Goal: Task Accomplishment & Management: Use online tool/utility

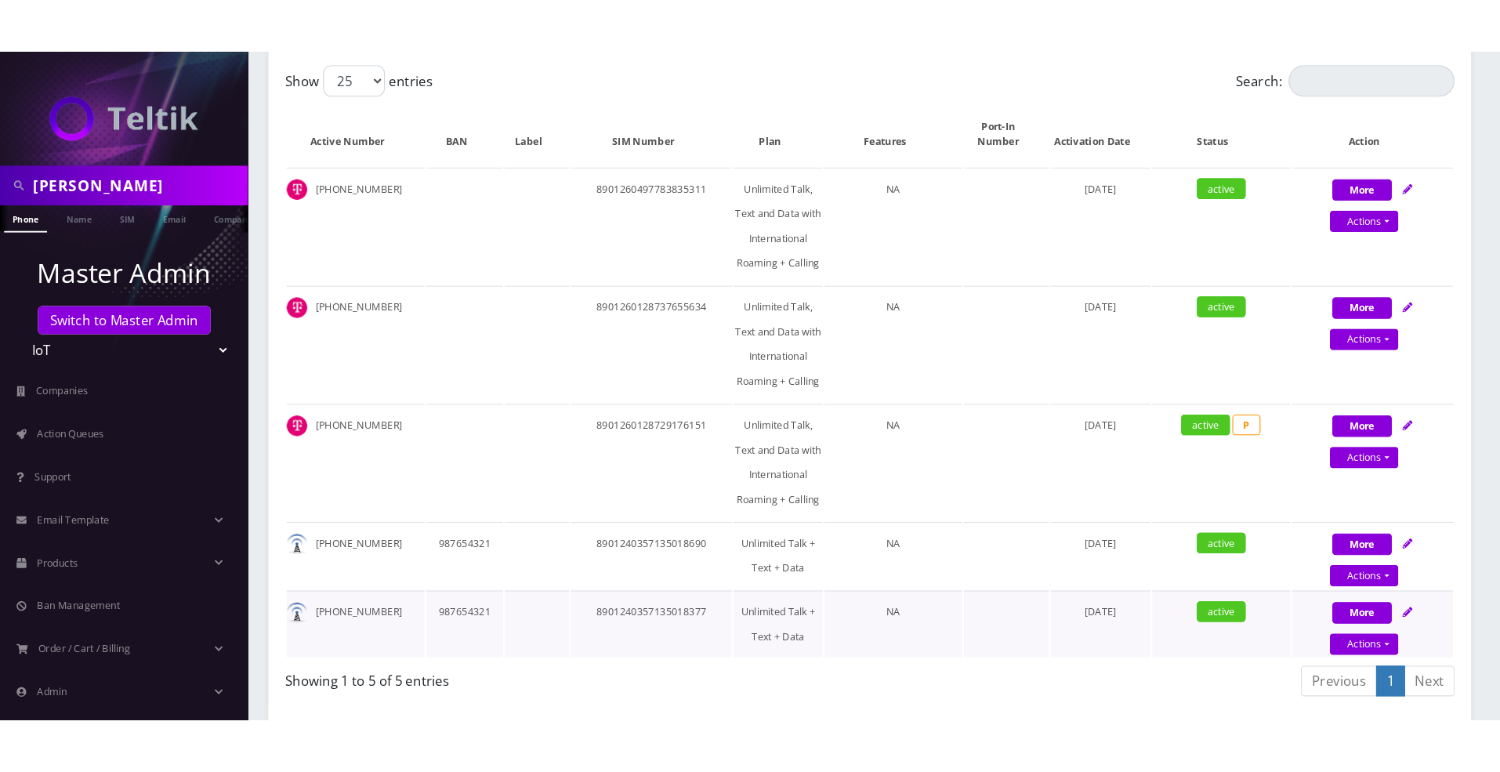
scroll to position [418, 0]
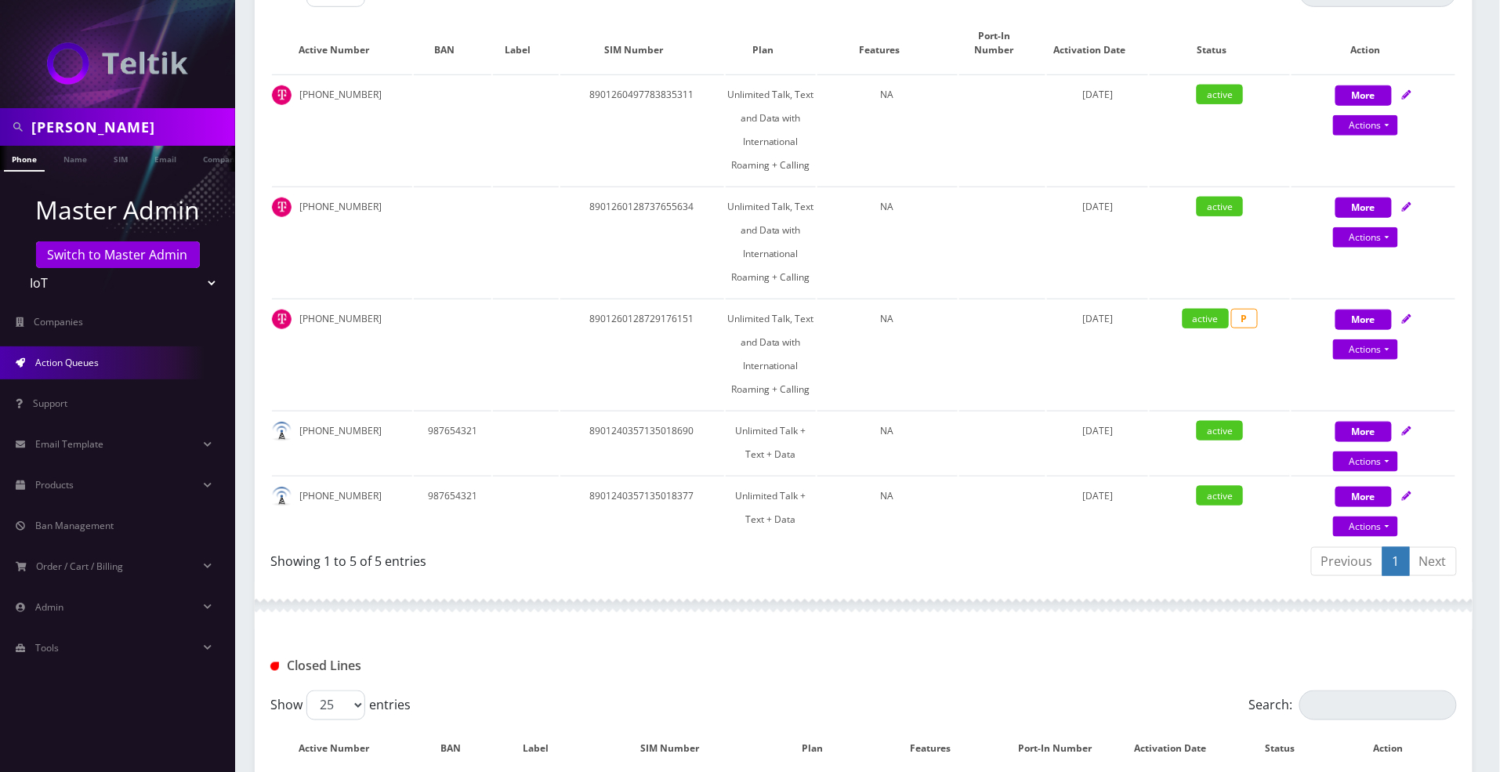
click at [73, 362] on span "Action Queues" at bounding box center [66, 362] width 63 height 13
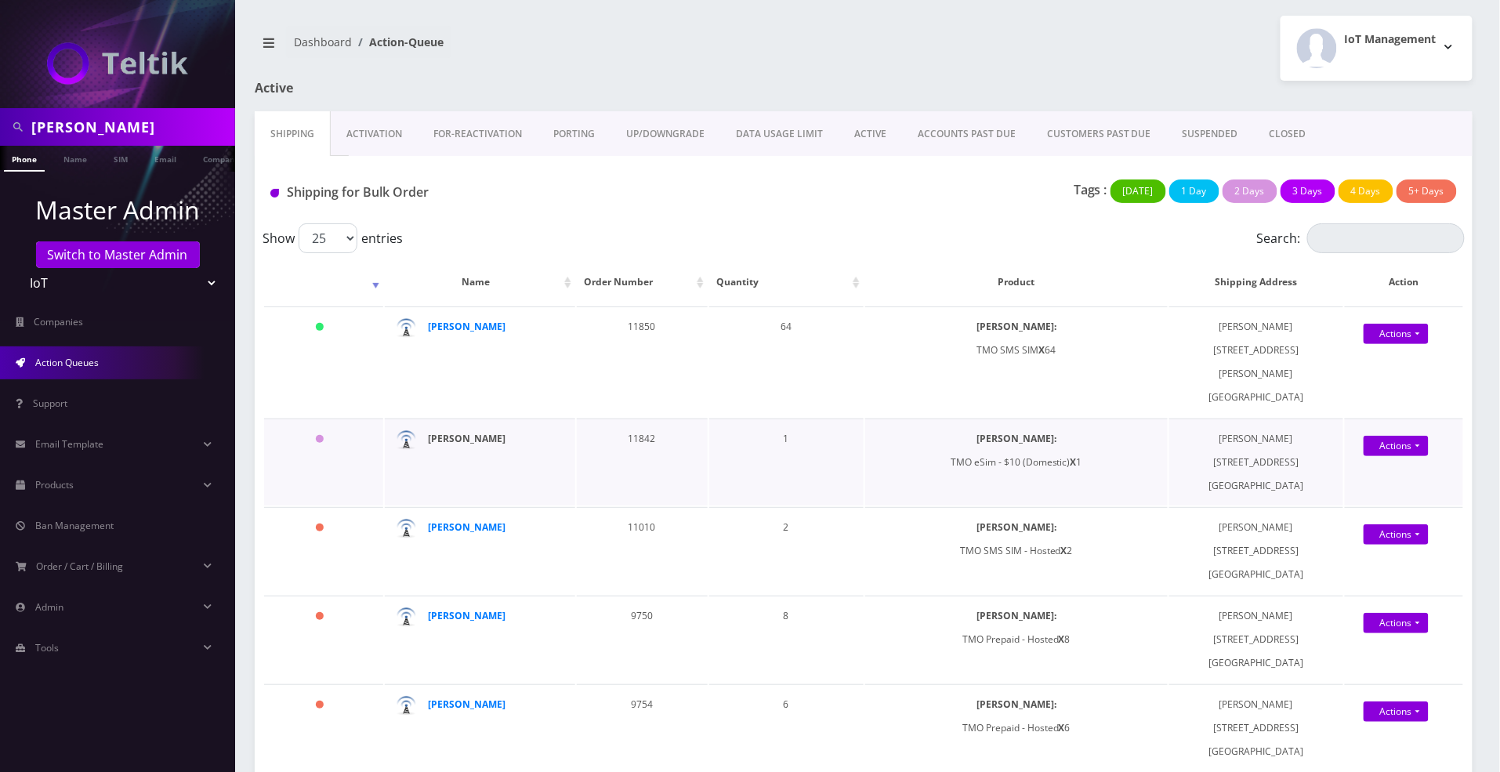
click at [472, 432] on strong "[PERSON_NAME]" at bounding box center [467, 438] width 78 height 13
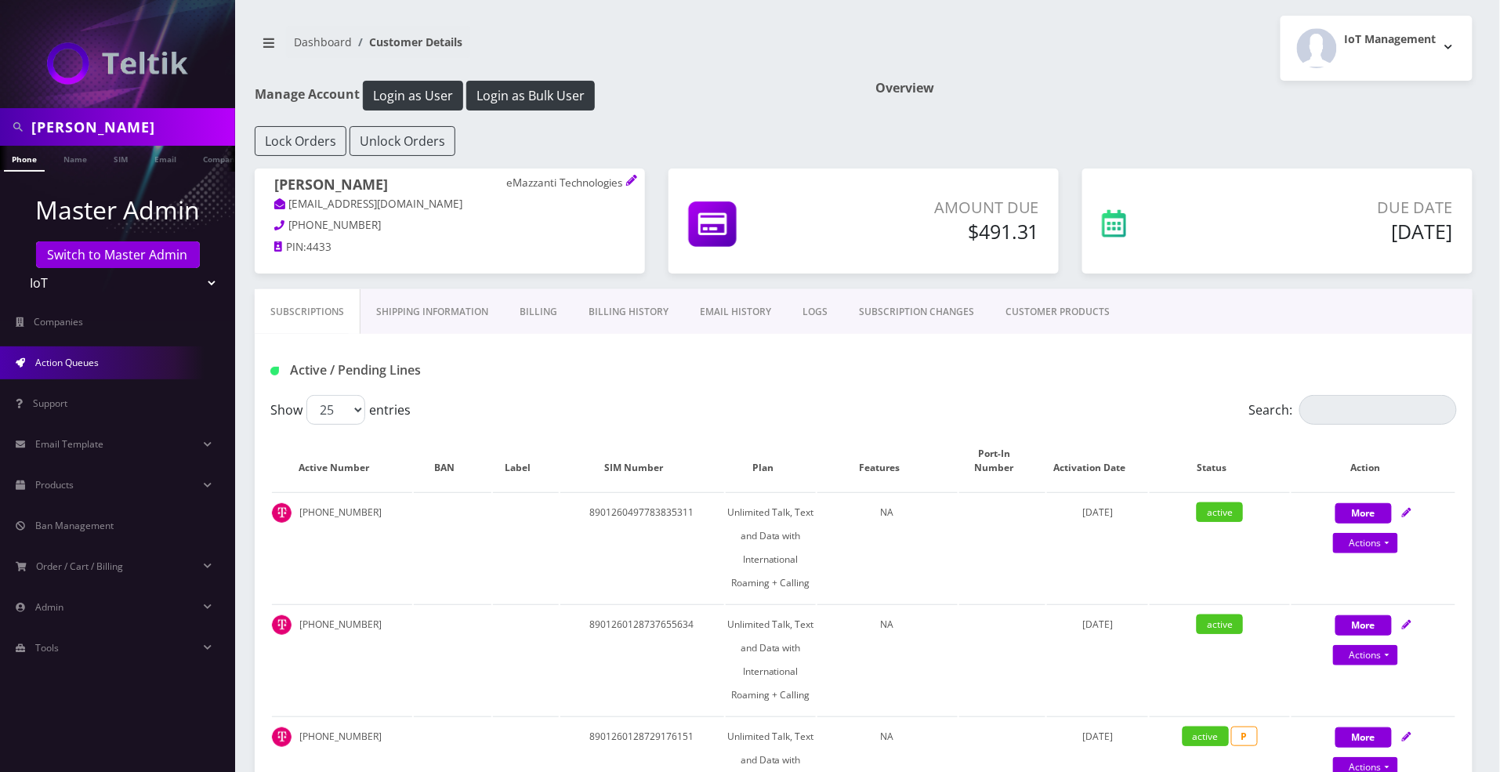
click at [88, 367] on span "Action Queues" at bounding box center [66, 362] width 63 height 13
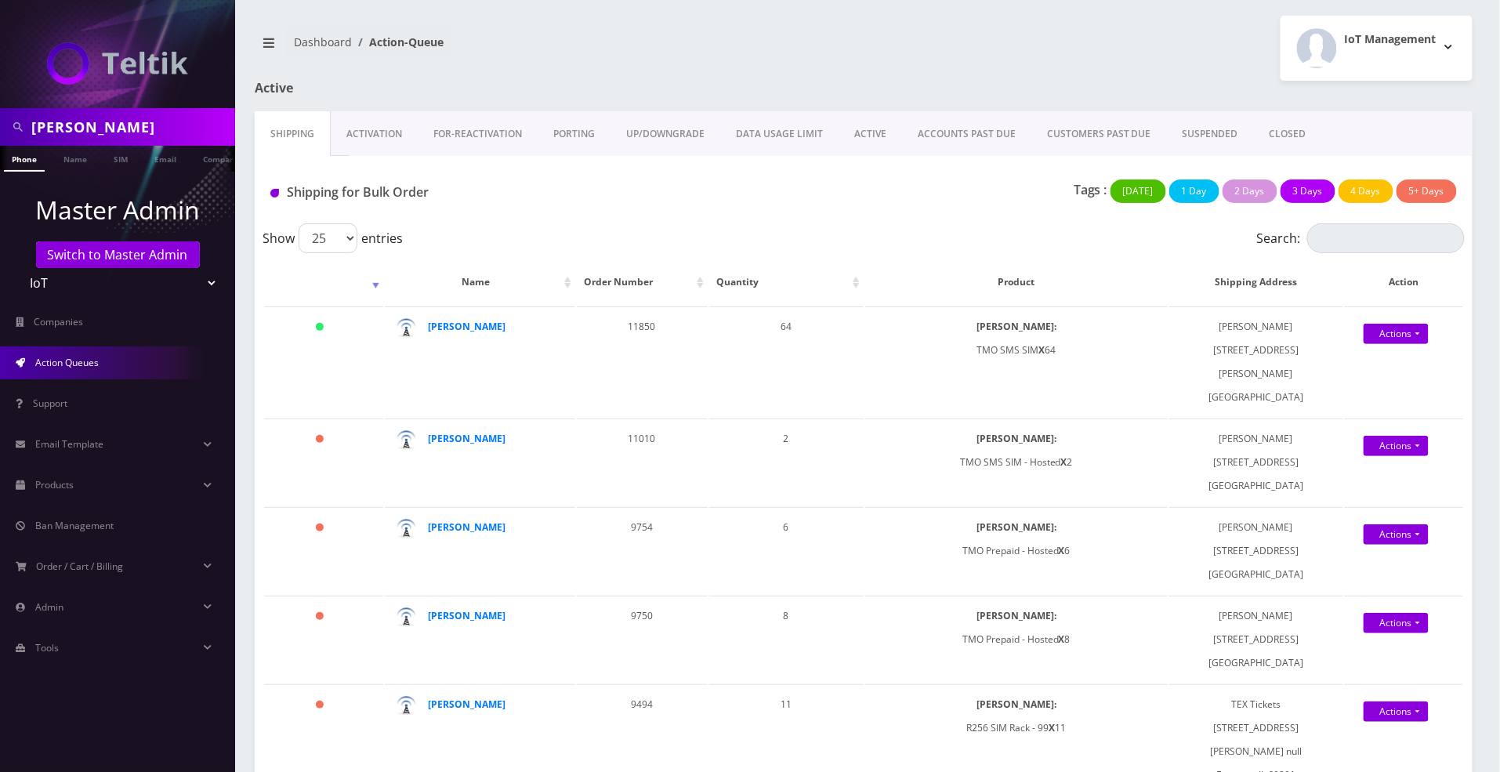
click at [368, 136] on link "Activation" at bounding box center [374, 133] width 87 height 45
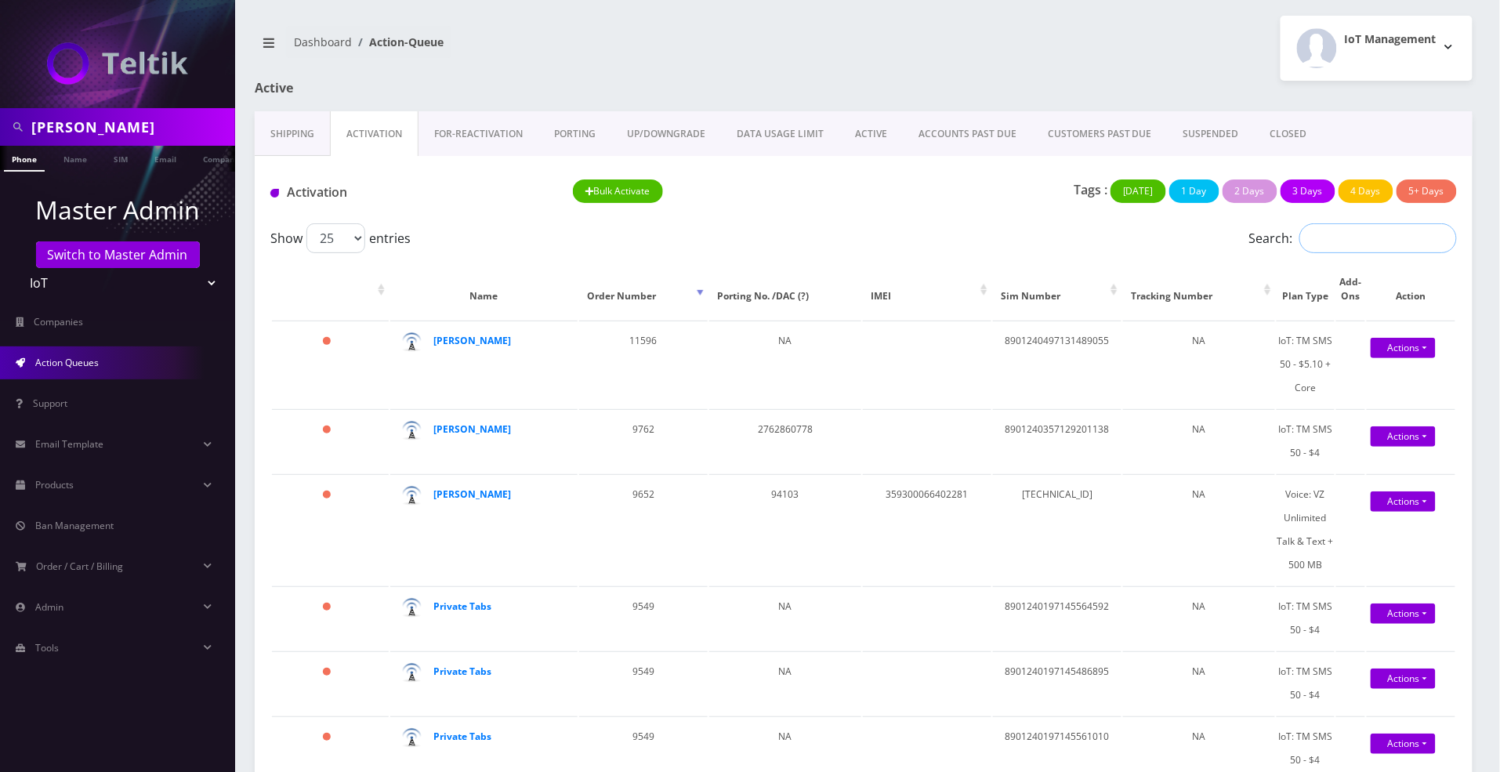
click at [1337, 237] on input "Search:" at bounding box center [1378, 238] width 158 height 30
type input "nirvan"
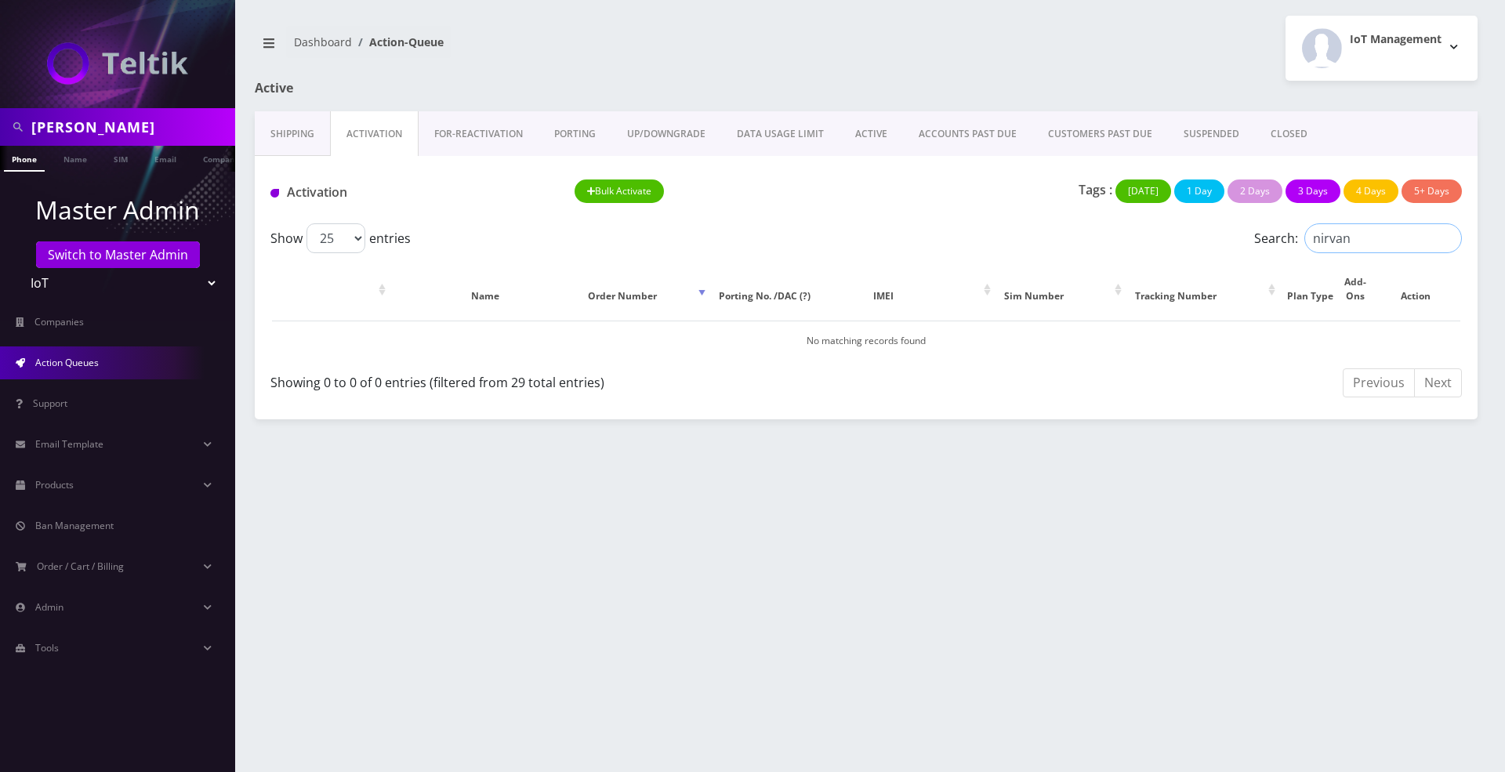
drag, startPoint x: 1349, startPoint y: 237, endPoint x: 1262, endPoint y: 240, distance: 87.8
click at [1262, 240] on label "Search: nirvan" at bounding box center [1358, 238] width 208 height 30
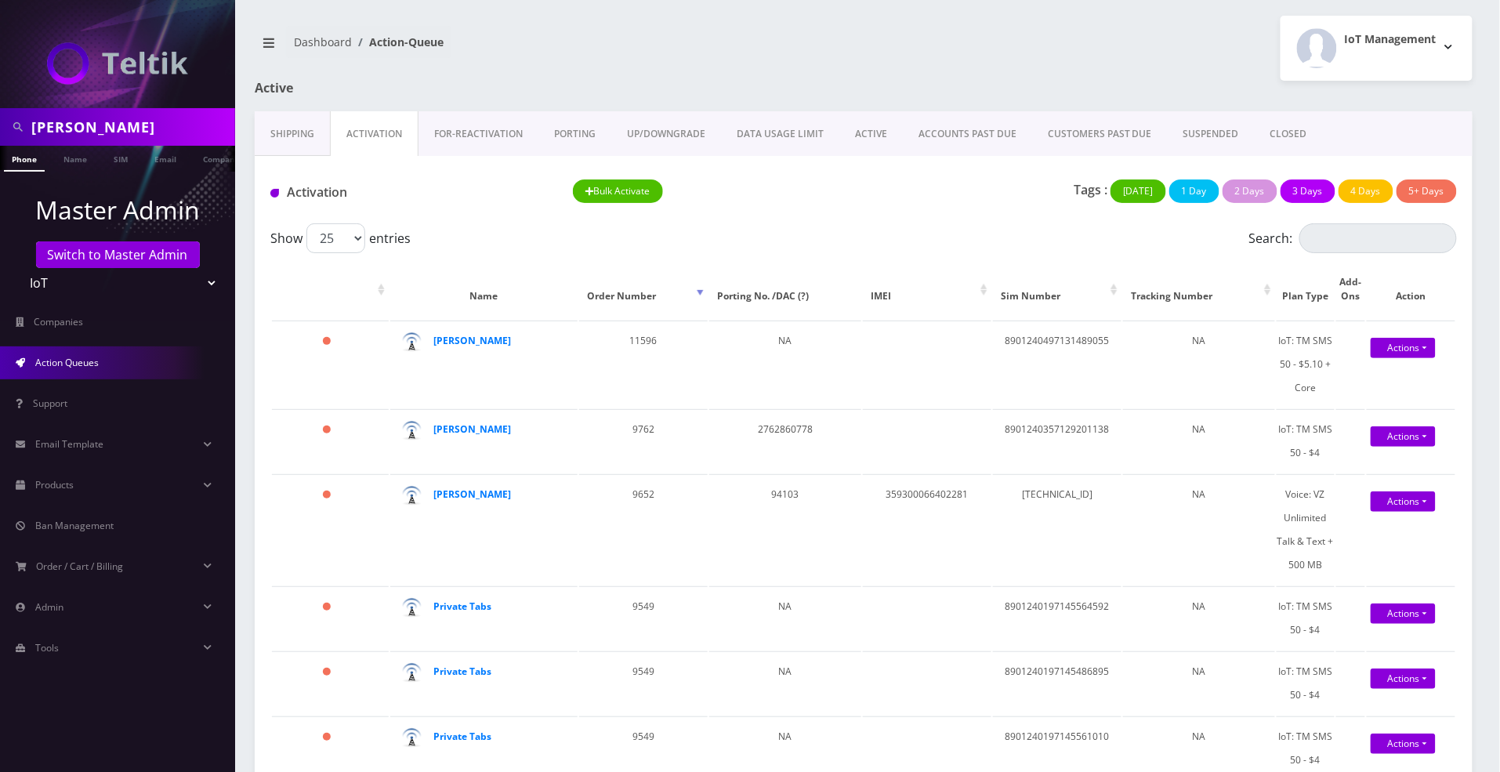
drag, startPoint x: 101, startPoint y: 127, endPoint x: -5, endPoint y: 116, distance: 106.4
type input "nirvan"
click at [75, 161] on link "Name" at bounding box center [75, 159] width 39 height 26
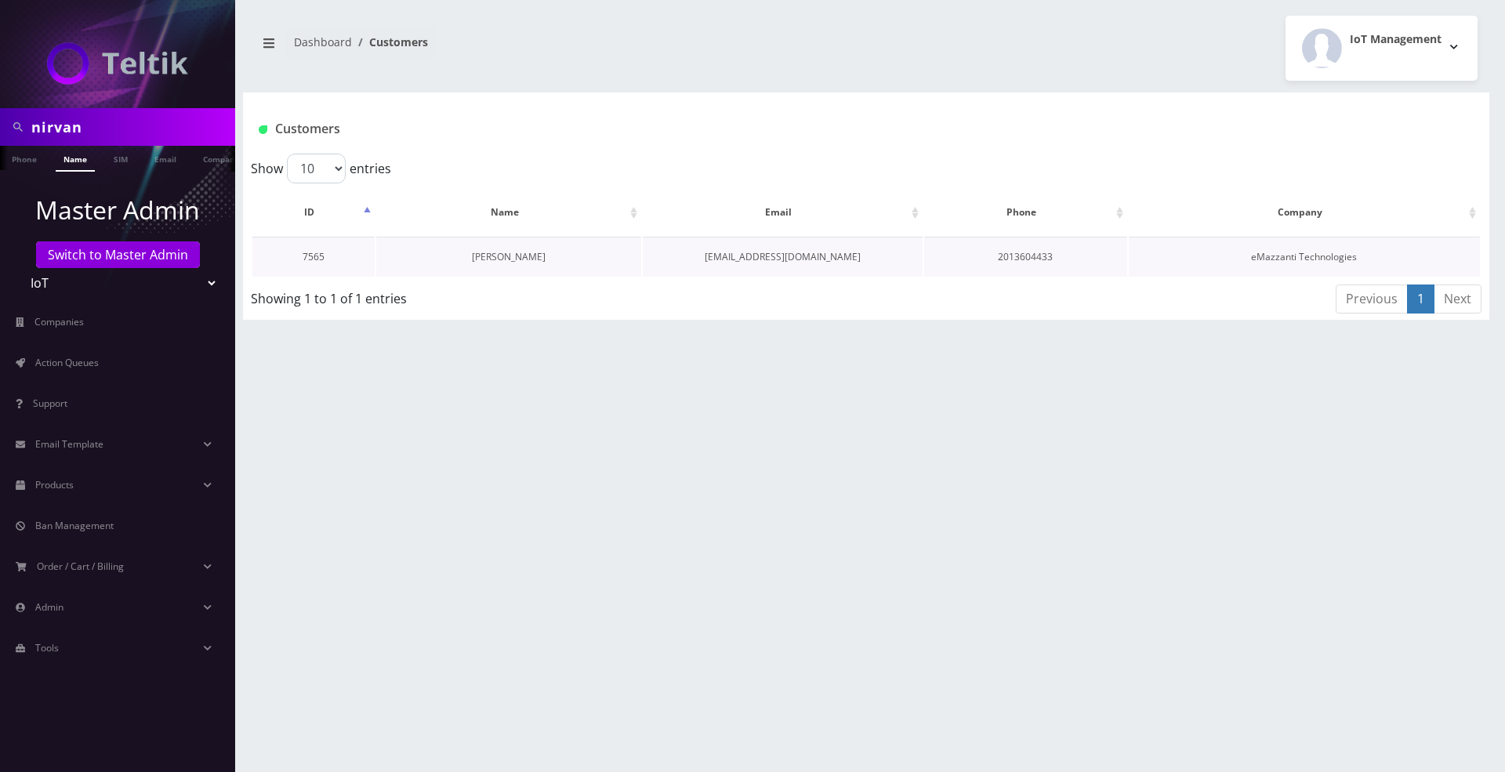
click at [513, 262] on link "[PERSON_NAME]" at bounding box center [509, 256] width 74 height 13
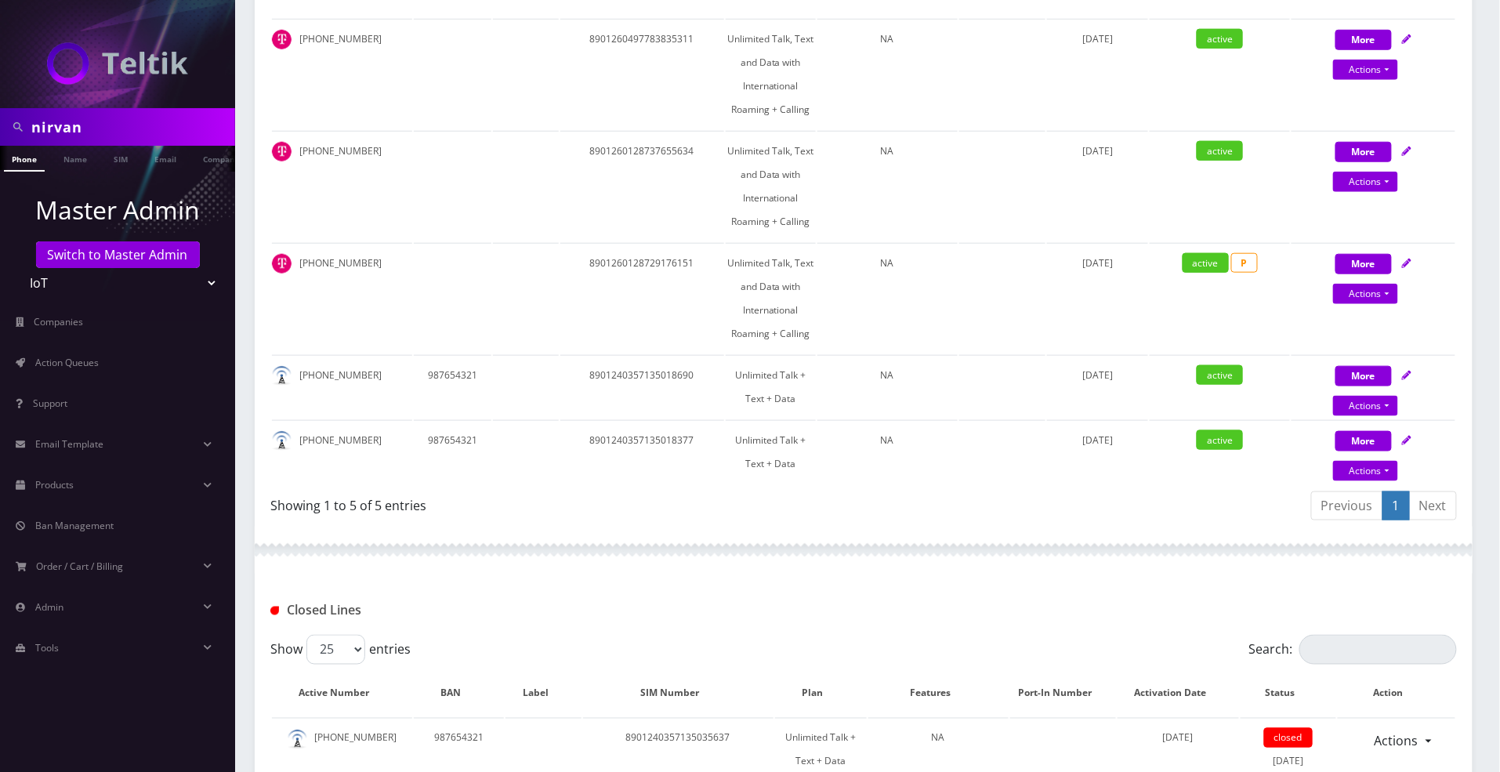
scroll to position [464, 0]
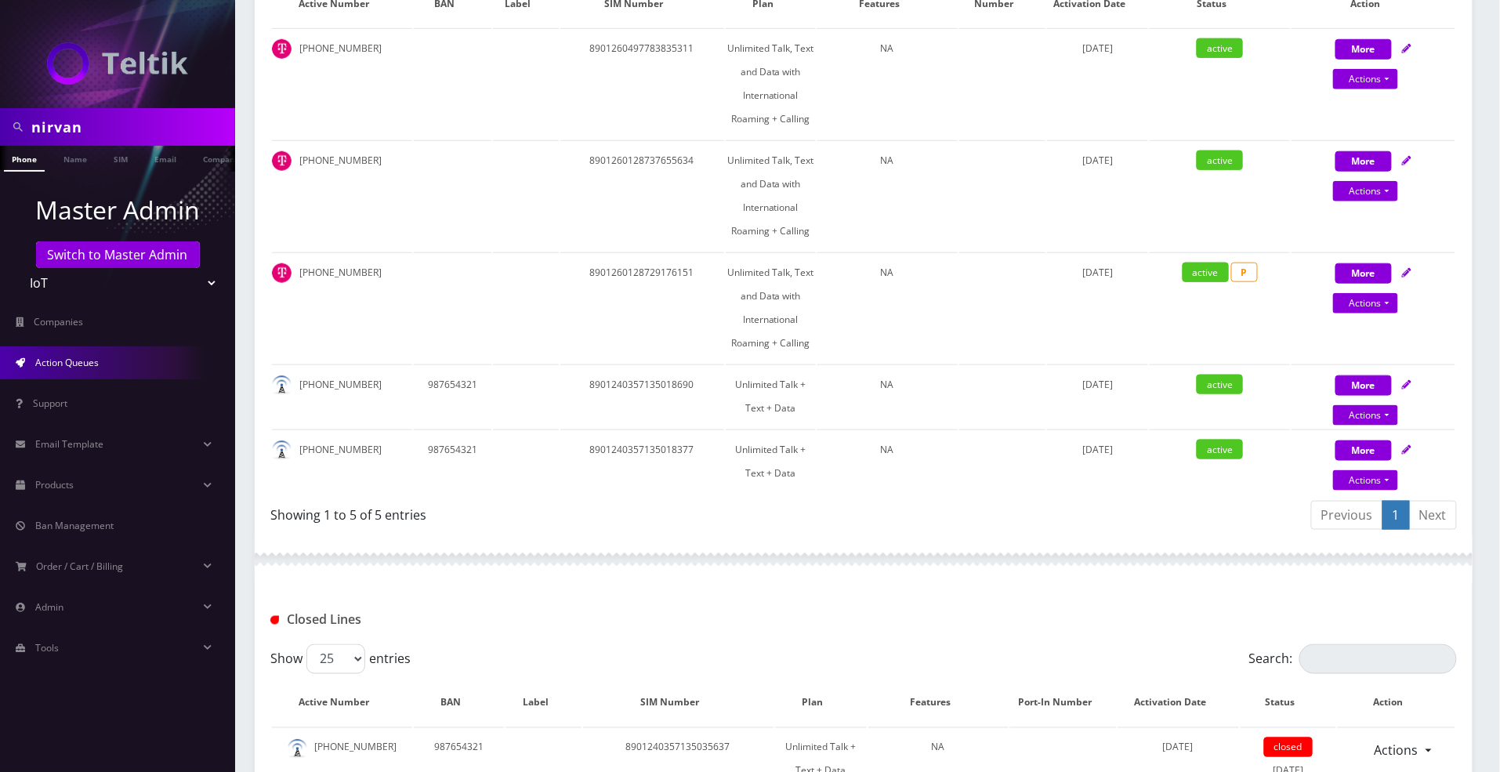
click at [51, 350] on link "Action Queues" at bounding box center [117, 362] width 235 height 33
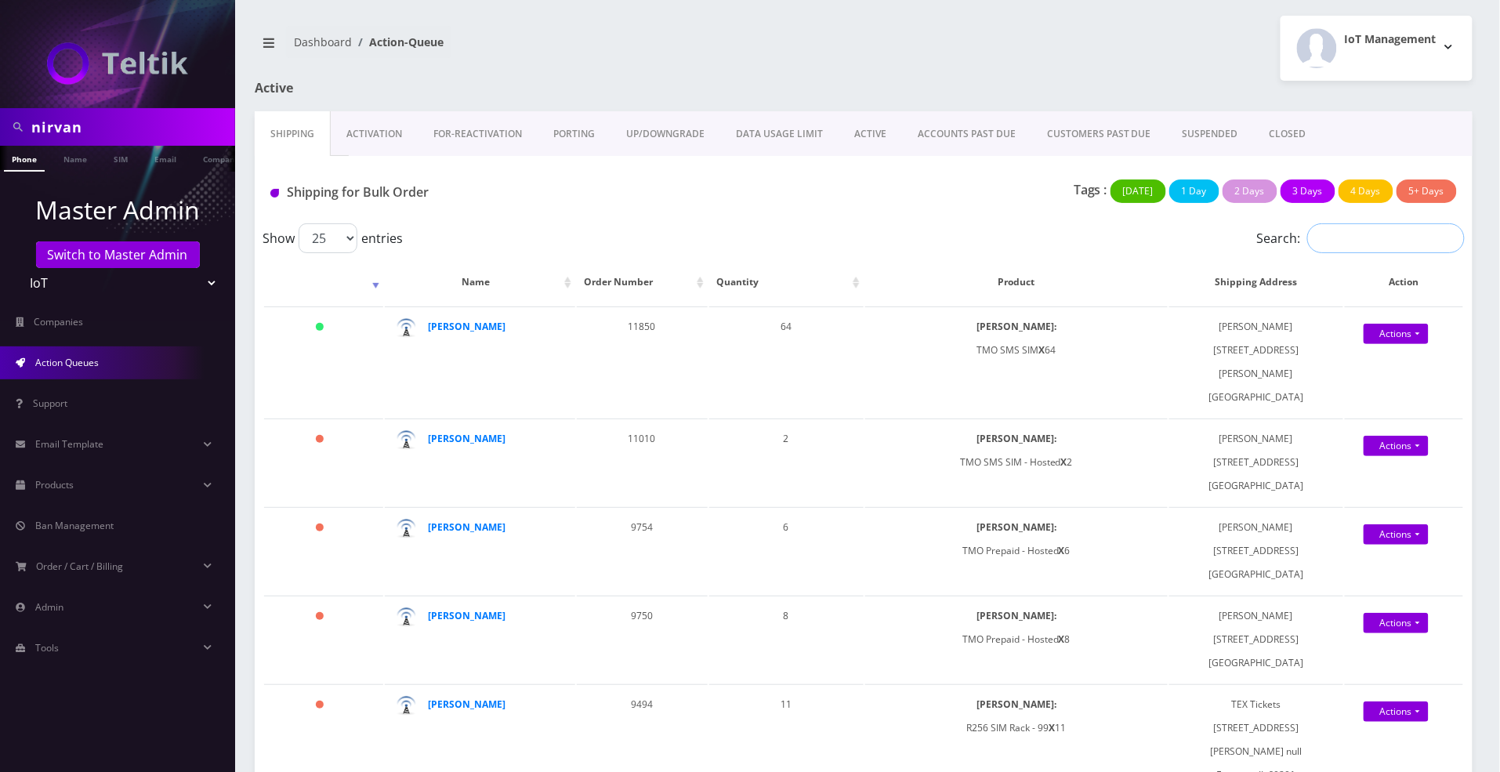
click at [1387, 234] on input "Search:" at bounding box center [1386, 238] width 158 height 30
type input "nirvan"
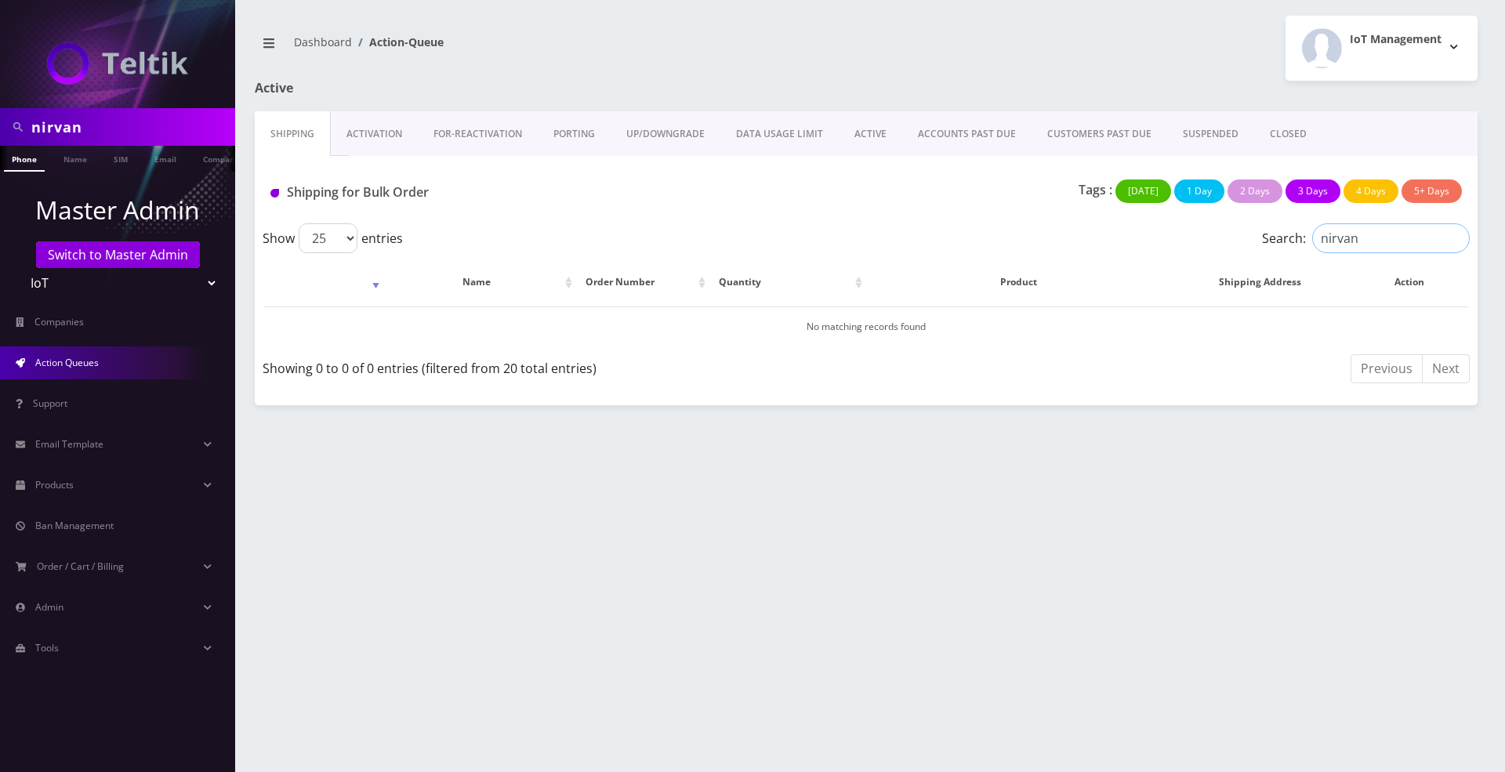
drag, startPoint x: 1387, startPoint y: 235, endPoint x: 1293, endPoint y: 252, distance: 95.6
click at [1293, 252] on label "Search: nirvan" at bounding box center [1366, 238] width 208 height 30
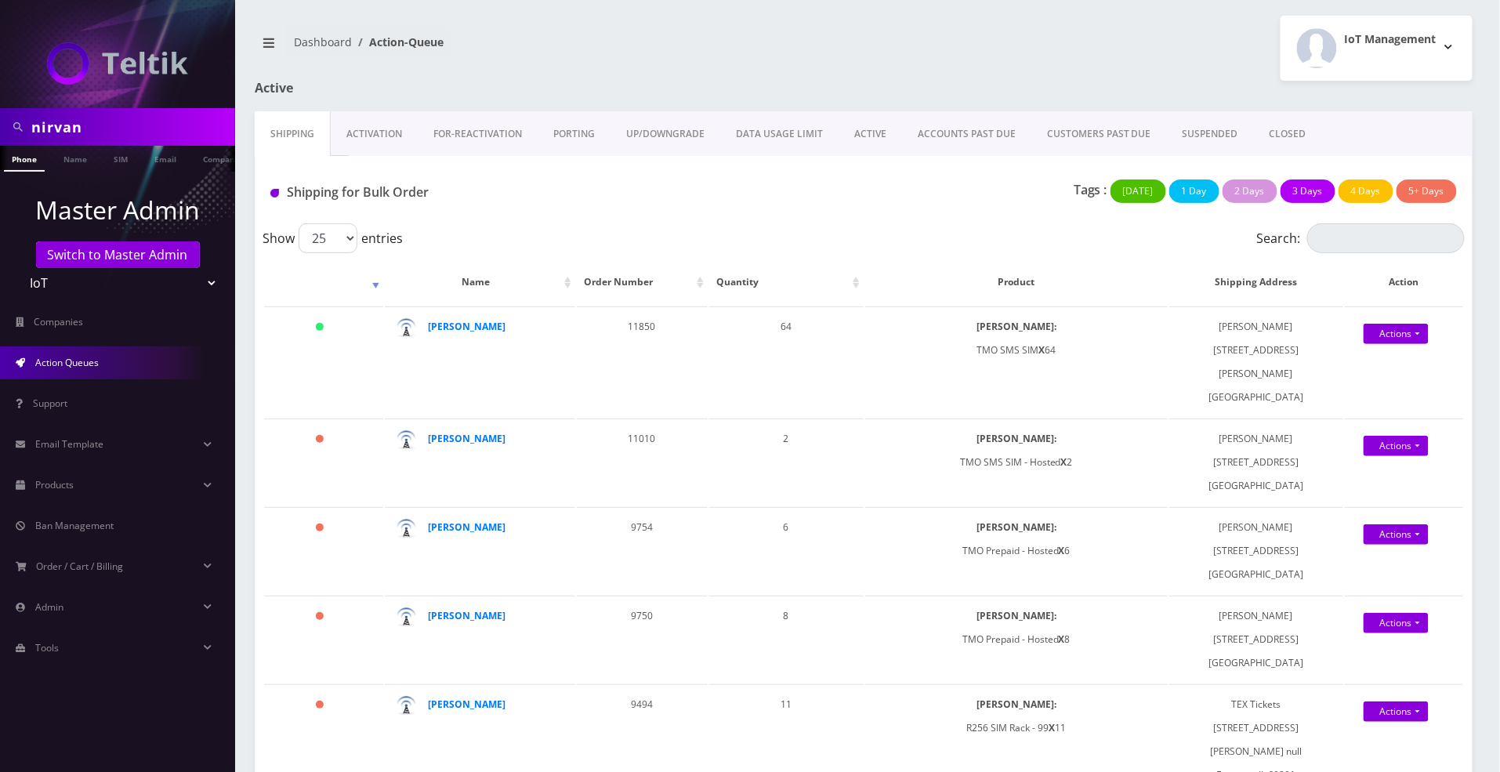
click at [73, 161] on link "Name" at bounding box center [75, 158] width 39 height 24
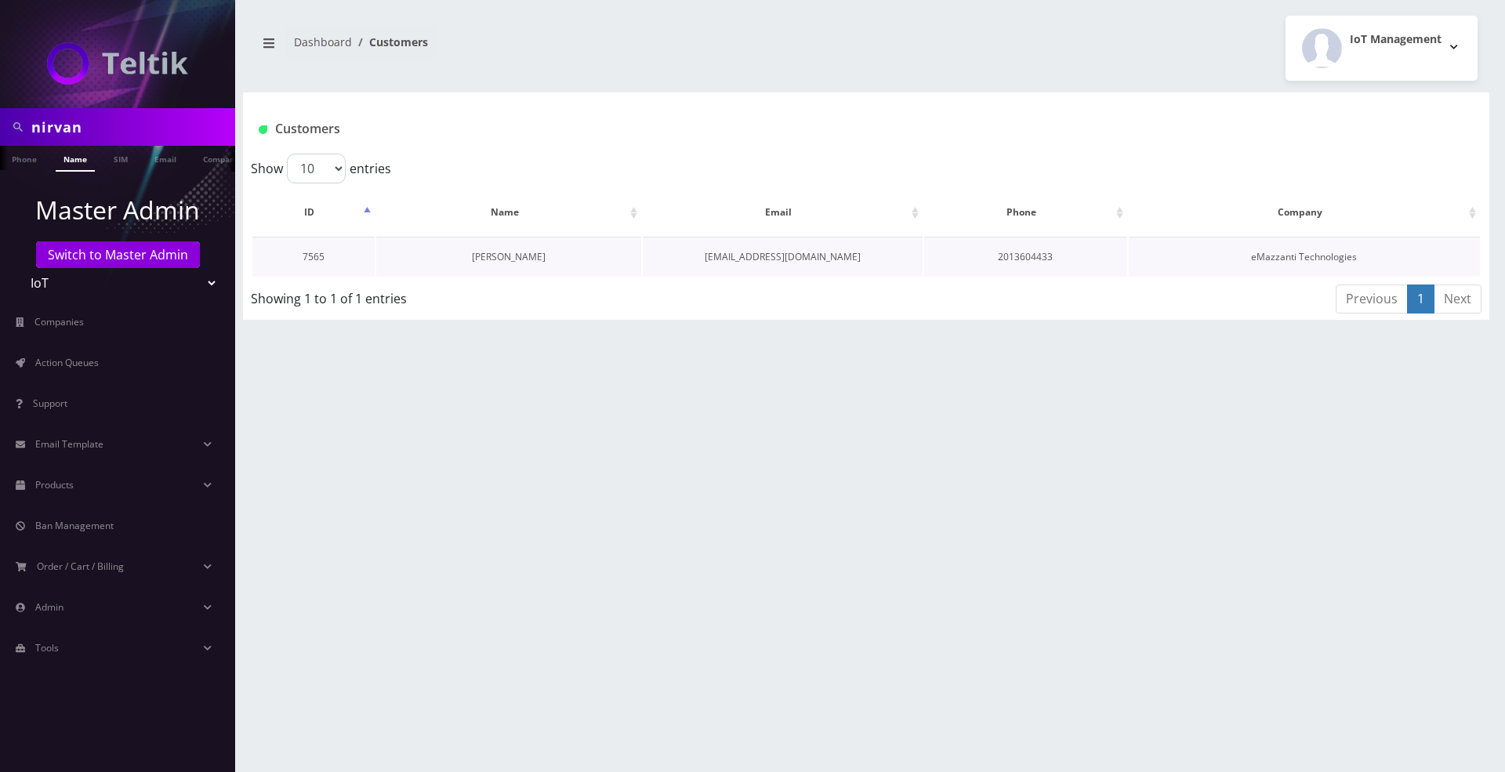
click at [498, 255] on link "[PERSON_NAME]" at bounding box center [509, 256] width 74 height 13
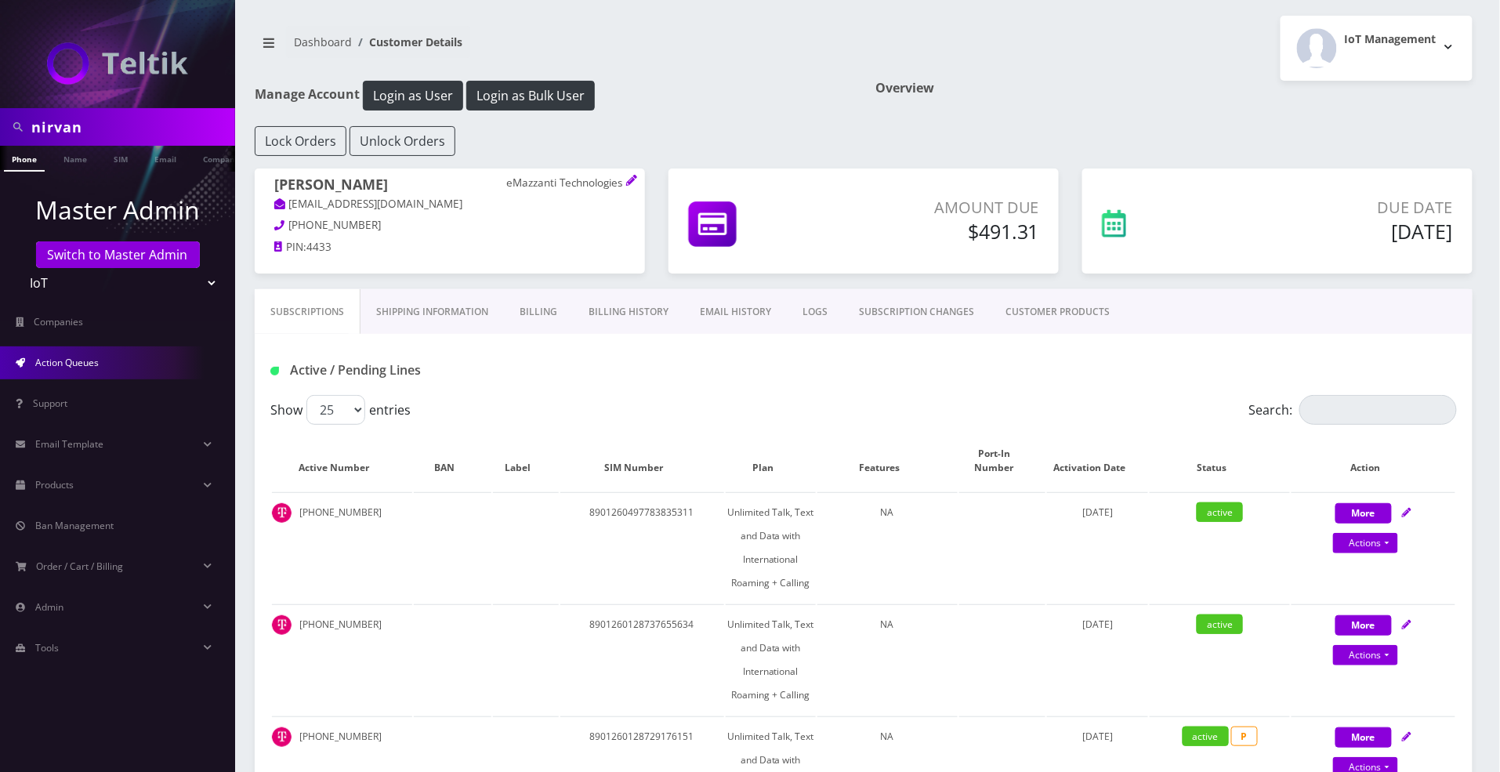
click at [66, 353] on link "Action Queues" at bounding box center [117, 362] width 235 height 33
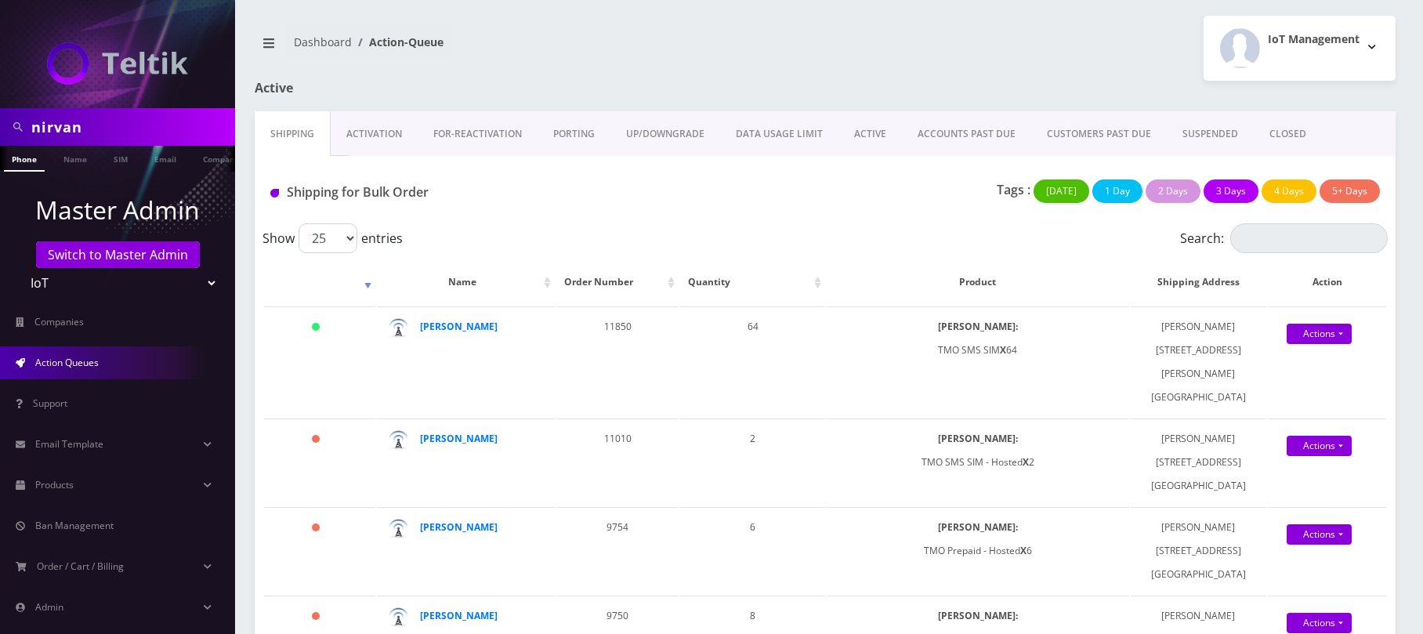
click at [371, 126] on link "Activation" at bounding box center [374, 133] width 87 height 45
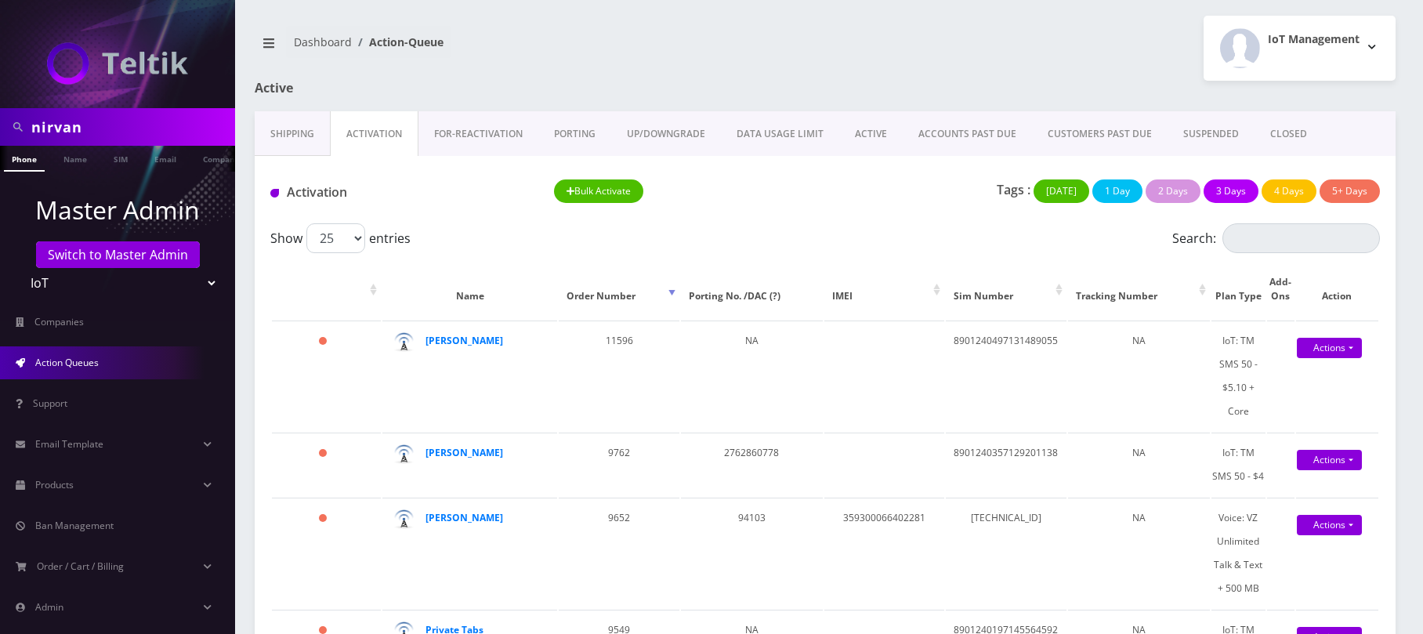
click at [264, 133] on link "Shipping" at bounding box center [292, 133] width 75 height 45
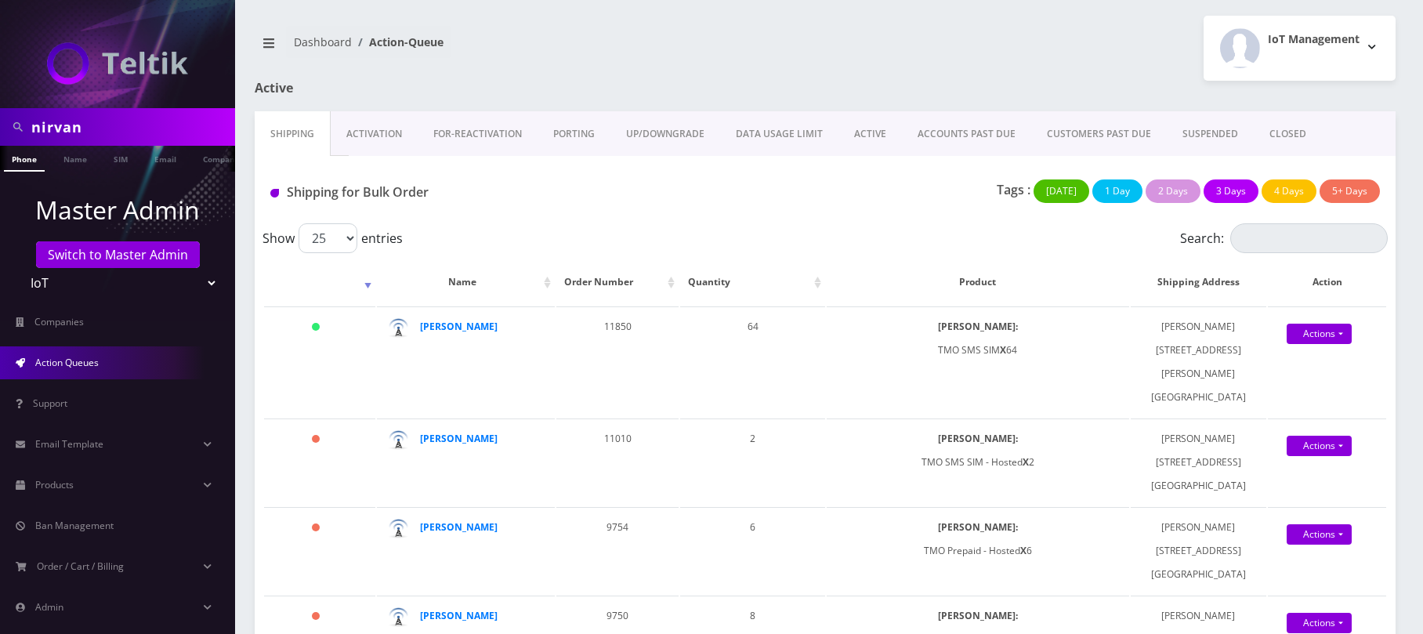
click at [354, 129] on link "Activation" at bounding box center [374, 133] width 87 height 45
